Goal: Use online tool/utility: Use online tool/utility

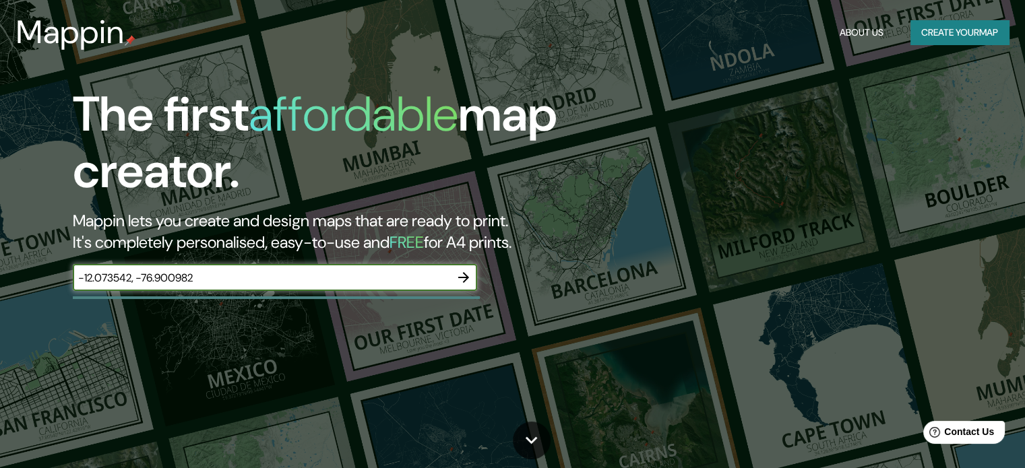
type input "-12.073542, -76.900982"
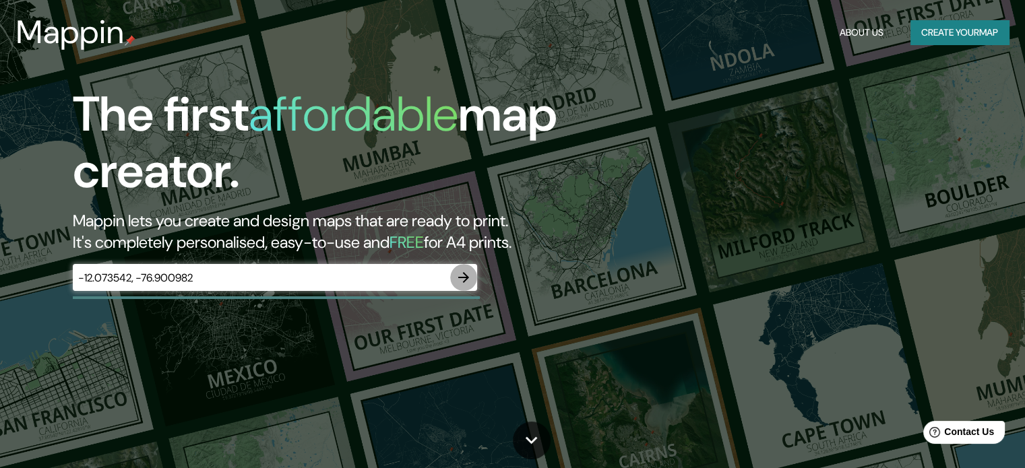
click at [474, 277] on button "button" at bounding box center [463, 277] width 27 height 27
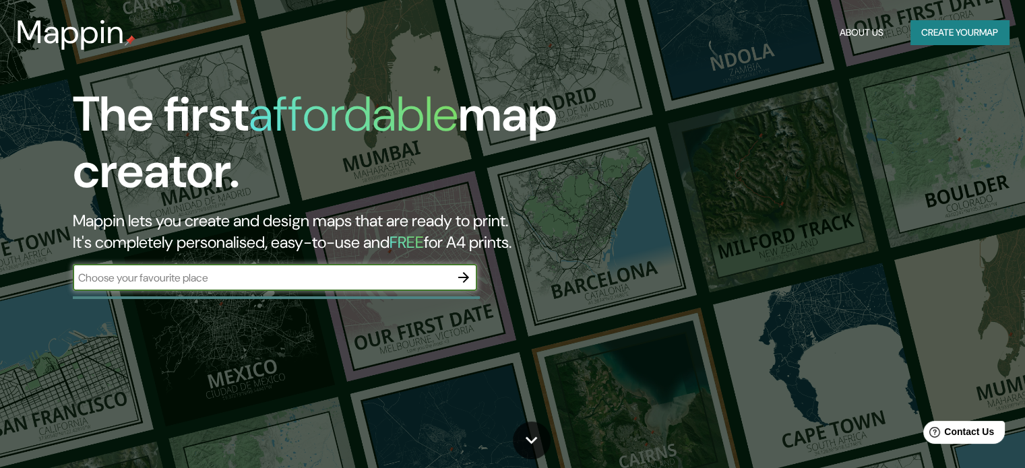
click at [245, 284] on input "text" at bounding box center [261, 278] width 377 height 16
type input "-12.073542, -76.900982"
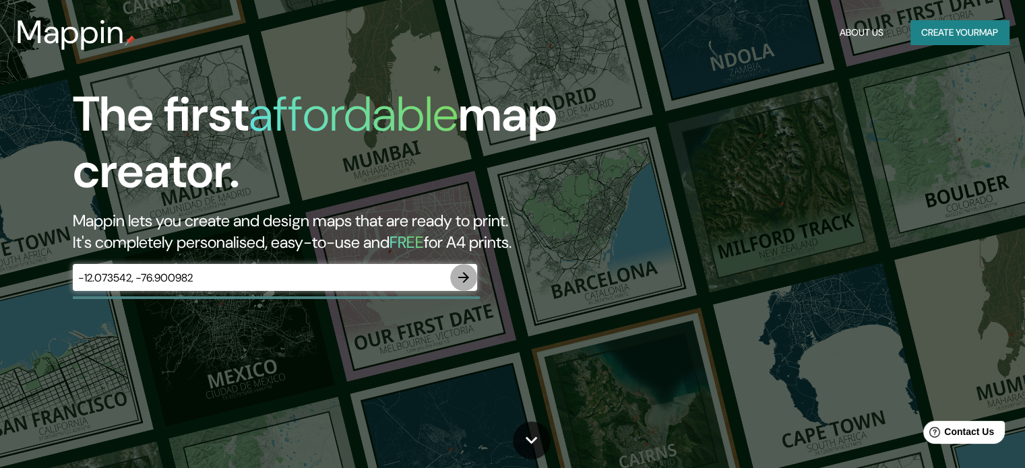
click at [465, 275] on icon "button" at bounding box center [463, 277] width 11 height 11
